Goal: Task Accomplishment & Management: Manage account settings

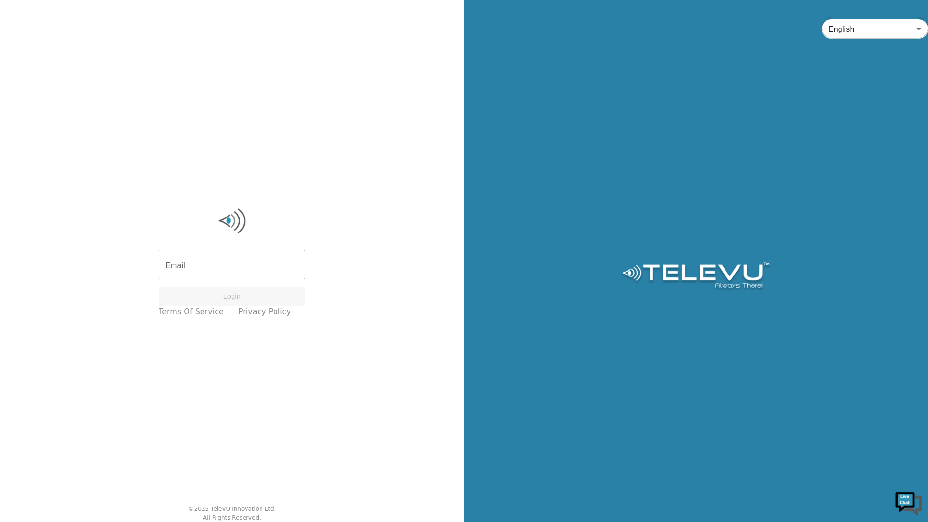
click at [373, 87] on div "Email Email Login Terms of Service Privacy Policy © 2025 TeleVU Innovation Ltd.…" at bounding box center [232, 261] width 464 height 522
click at [849, 0] on div "English en ​" at bounding box center [696, 261] width 464 height 522
click at [235, 264] on input "Email" at bounding box center [232, 265] width 147 height 27
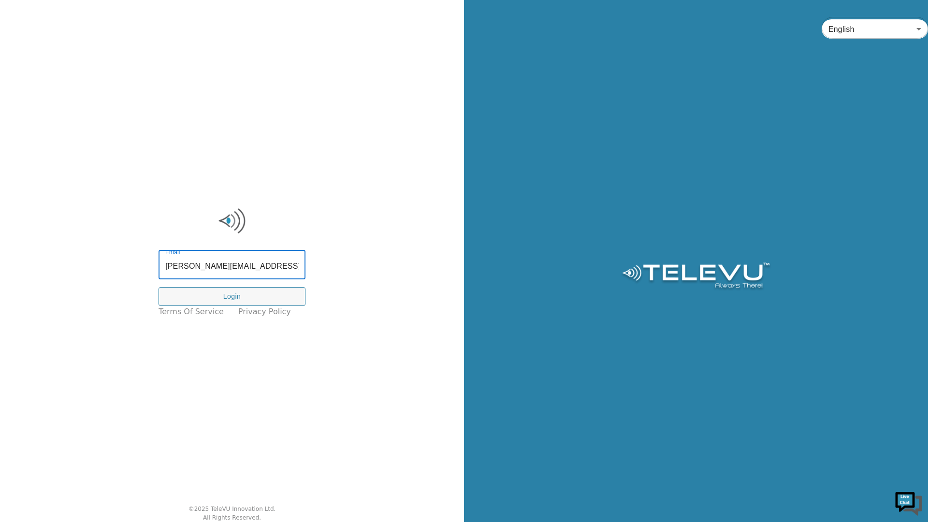
type input "scott.libadia@nshealth.ca"
click at [159, 287] on button "Login" at bounding box center [232, 296] width 147 height 19
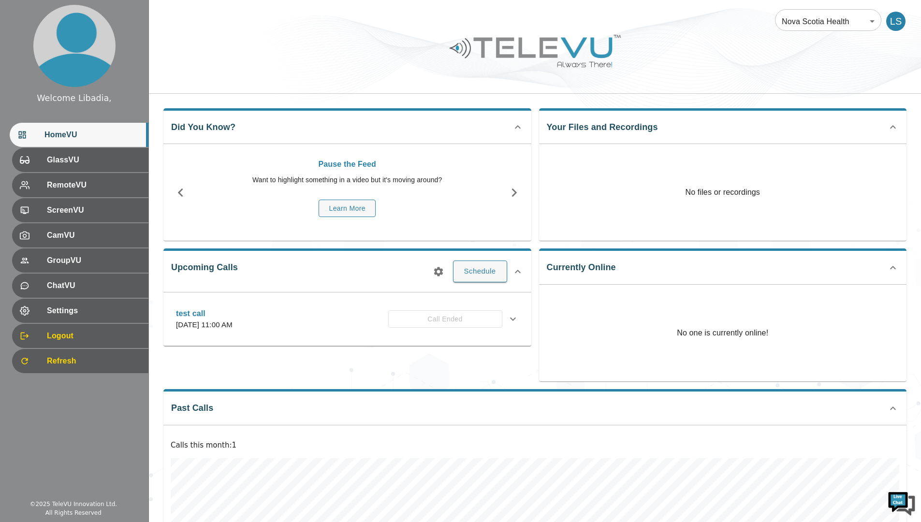
click at [88, 396] on div "Welcome Libadia, HomeVU GlassVU RemoteVU ScreenVU CamVU GroupVU ChatVU Settings…" at bounding box center [74, 201] width 148 height 402
click at [713, 67] on div at bounding box center [535, 58] width 772 height 55
